Goal: Task Accomplishment & Management: Manage account settings

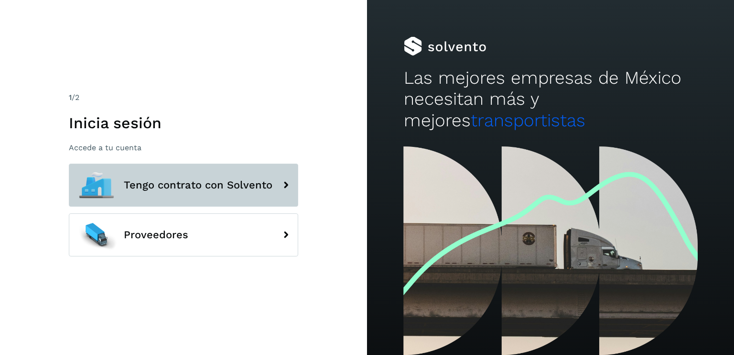
click at [184, 188] on span "Tengo contrato con Solvento" at bounding box center [198, 184] width 149 height 11
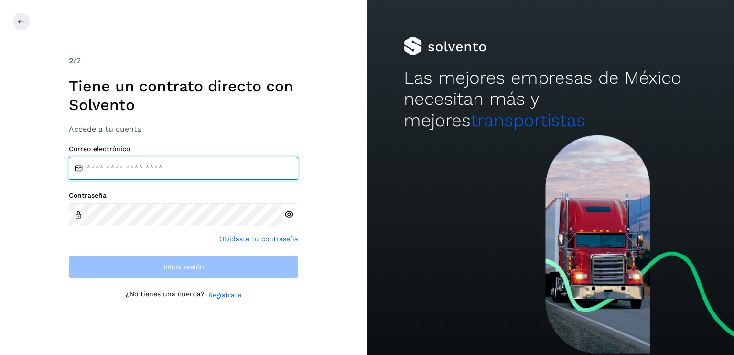
type input "**********"
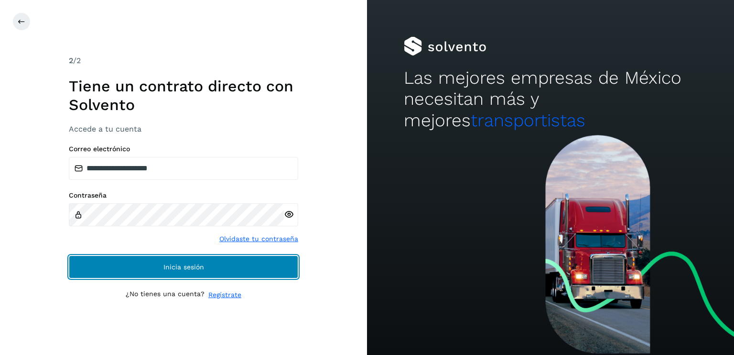
click at [168, 263] on span "Inicia sesión" at bounding box center [184, 266] width 41 height 7
click at [170, 260] on button "Inicia sesión" at bounding box center [183, 266] width 229 height 23
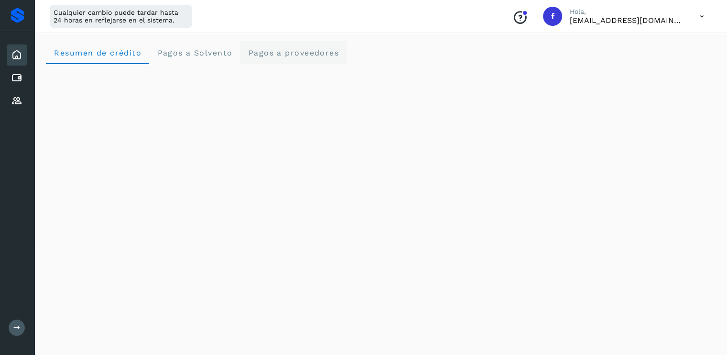
click at [317, 51] on span "Pagos a proveedores" at bounding box center [293, 52] width 91 height 9
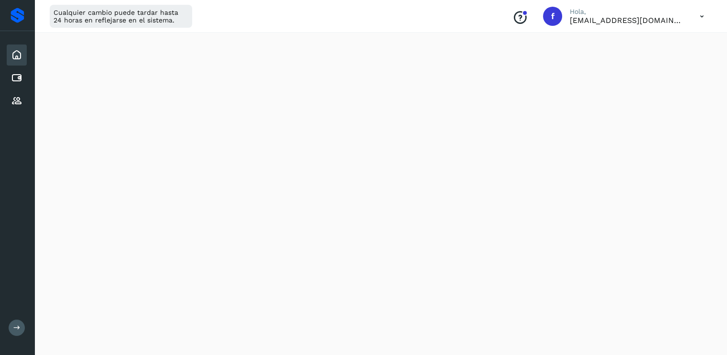
scroll to position [394, 0]
